Goal: Go to known website: Go to known website

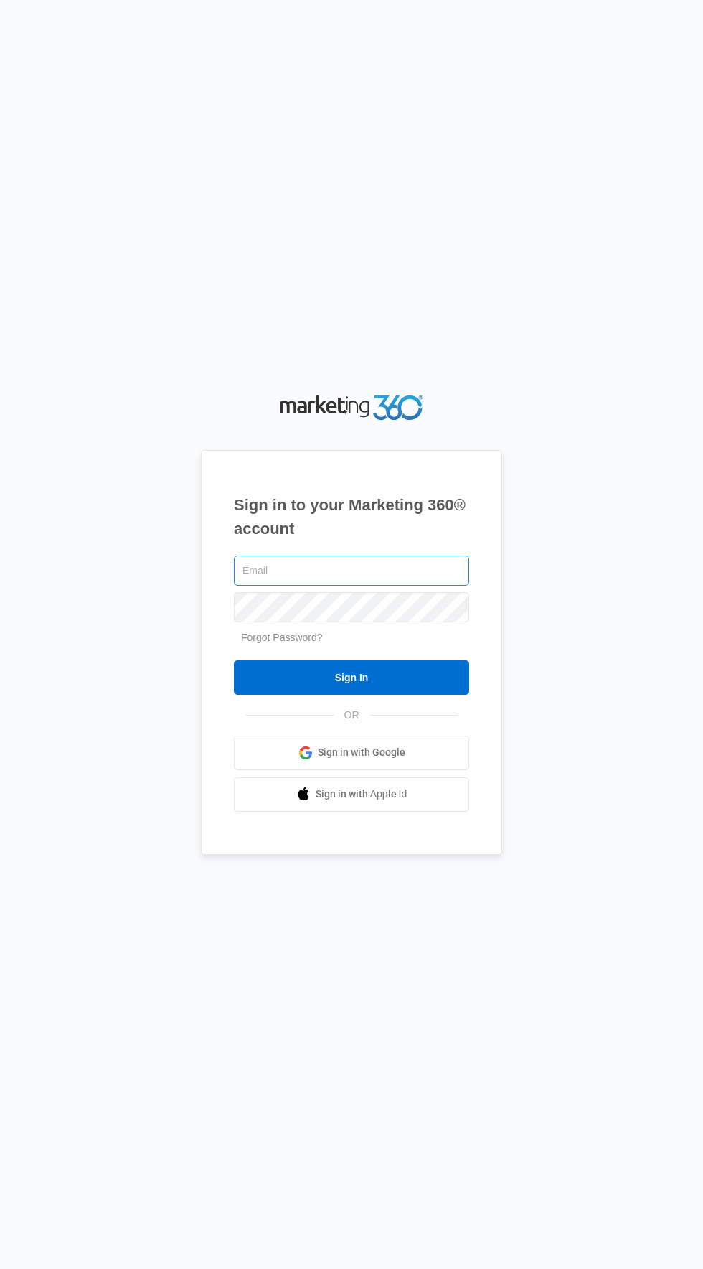
click at [421, 586] on input "text" at bounding box center [351, 570] width 235 height 30
type input "[EMAIL_ADDRESS][DOMAIN_NAME]"
click at [234, 660] on input "Sign In" at bounding box center [351, 677] width 235 height 34
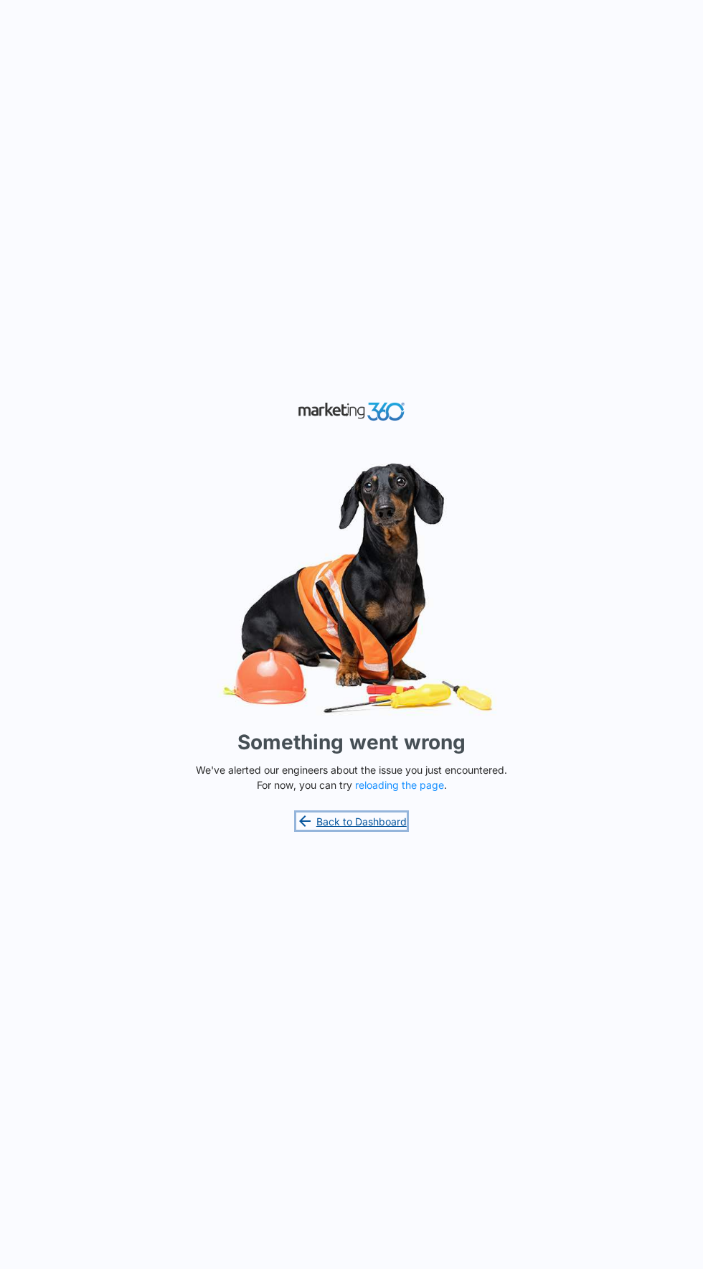
click at [394, 829] on link "Back to Dashboard" at bounding box center [351, 820] width 111 height 17
